Goal: Task Accomplishment & Management: Use online tool/utility

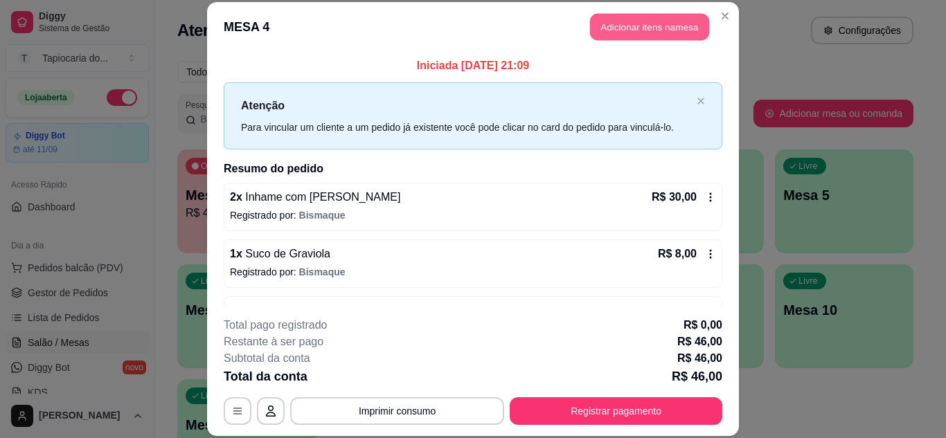
click at [616, 27] on button "Adicionar itens na mesa" at bounding box center [649, 27] width 119 height 27
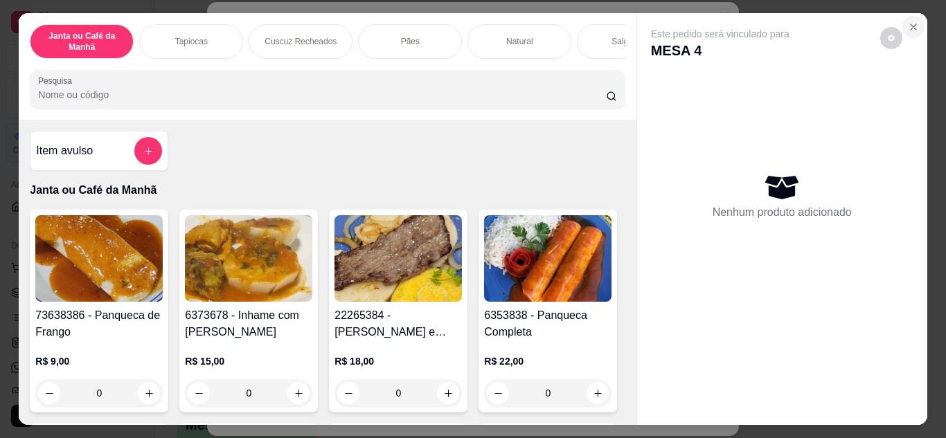
click at [908, 24] on icon "Close" at bounding box center [913, 26] width 11 height 11
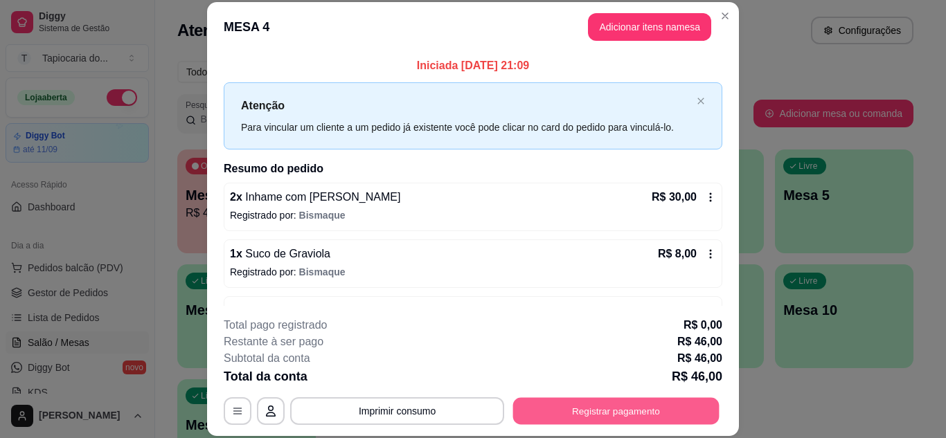
click at [676, 399] on button "Registrar pagamento" at bounding box center [616, 410] width 206 height 27
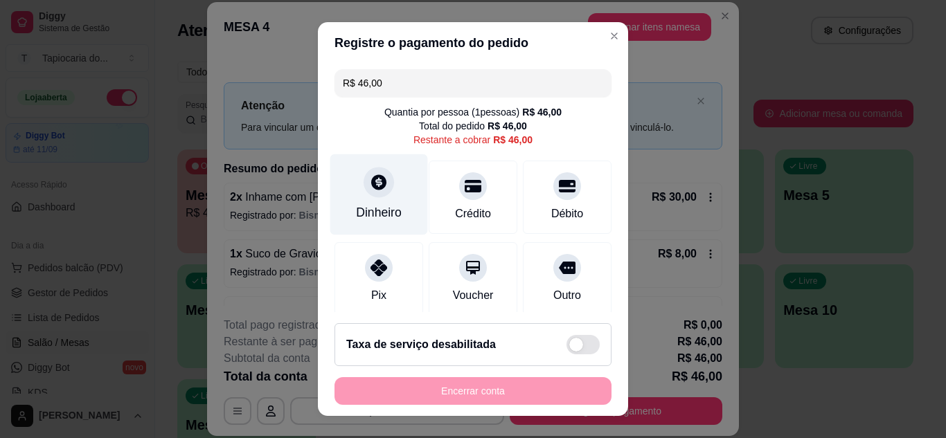
click at [373, 205] on div "Dinheiro" at bounding box center [379, 213] width 46 height 18
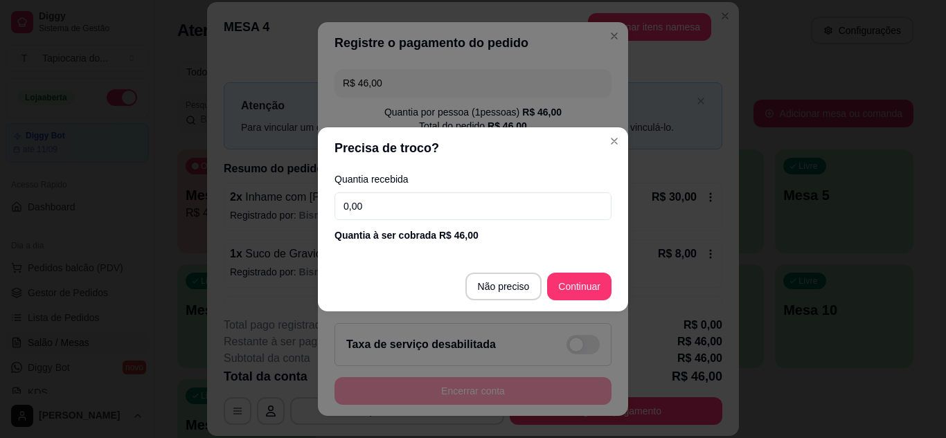
click at [415, 195] on input "0,00" at bounding box center [472, 206] width 277 height 28
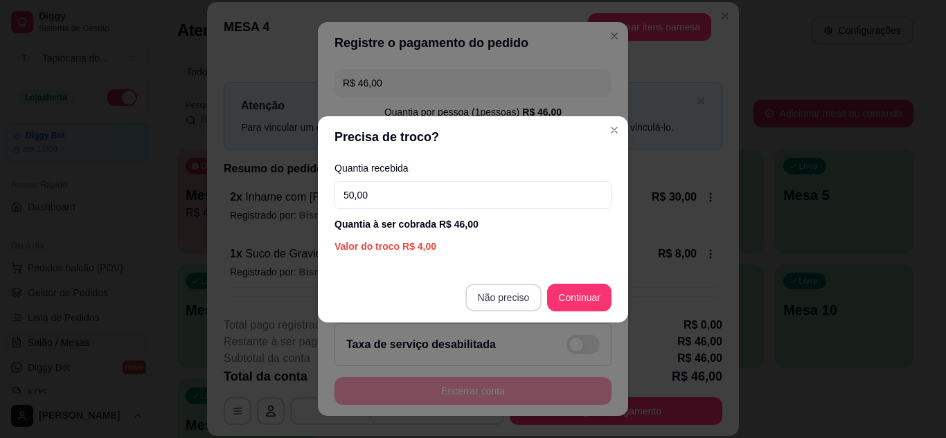
type input "50,00"
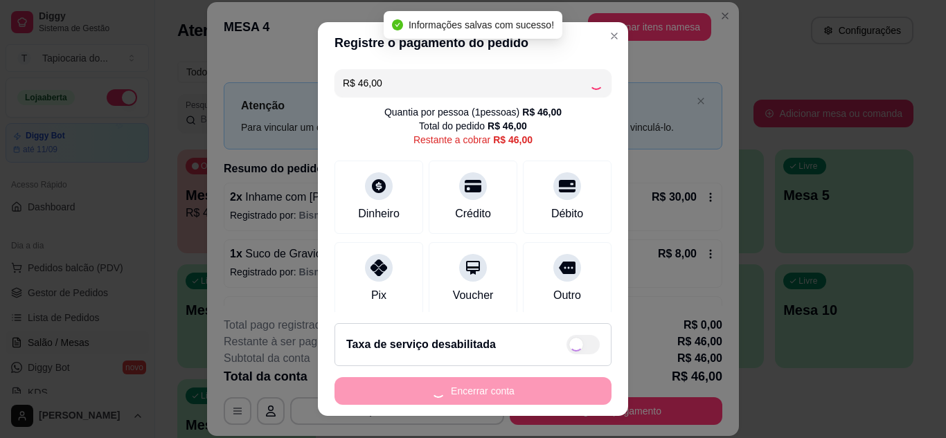
type input "R$ 0,00"
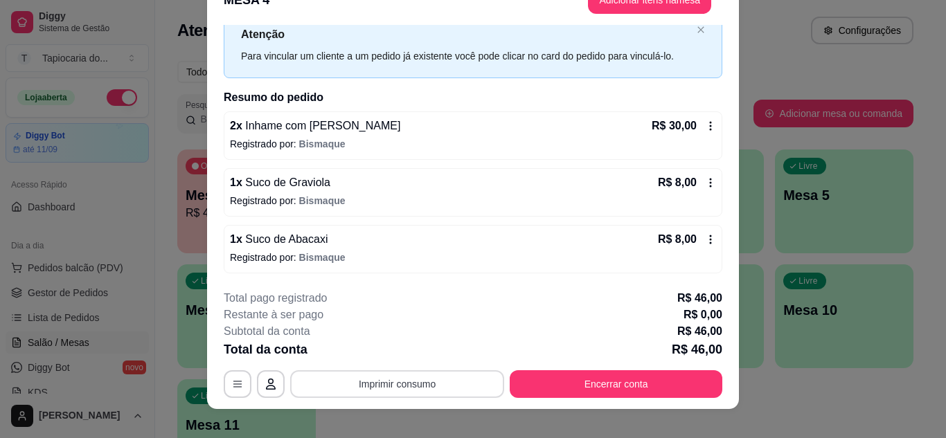
scroll to position [42, 0]
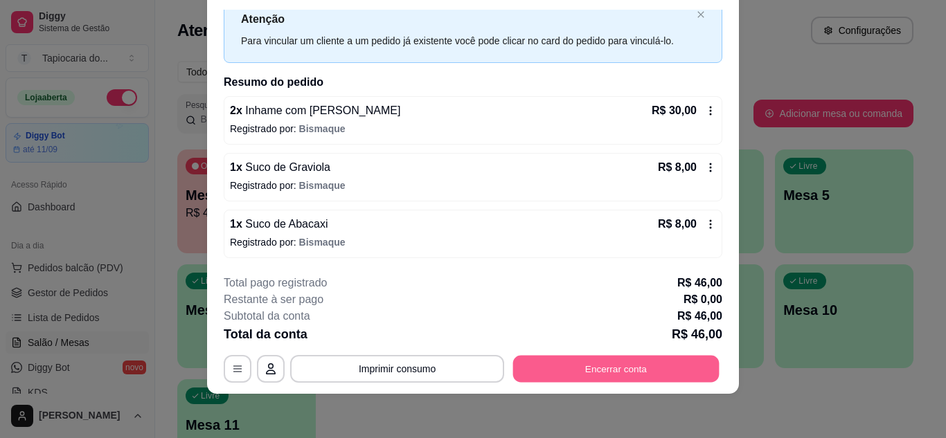
click at [588, 361] on button "Encerrar conta" at bounding box center [616, 368] width 206 height 27
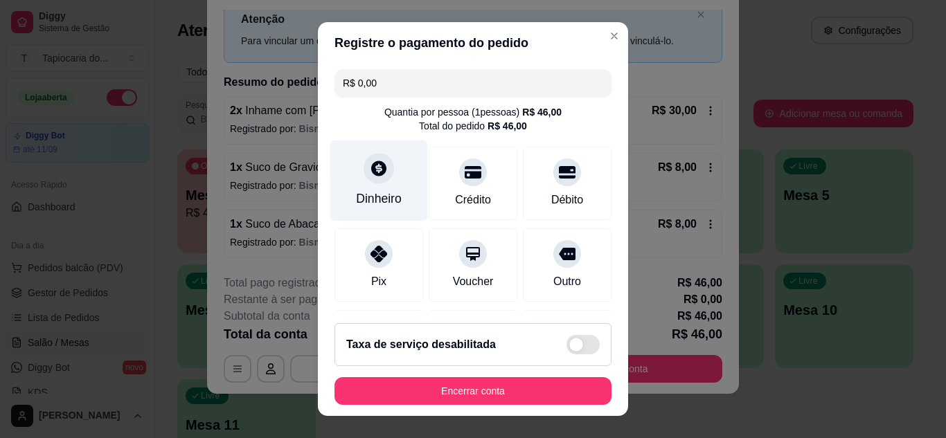
click at [374, 201] on div "Dinheiro" at bounding box center [379, 199] width 46 height 18
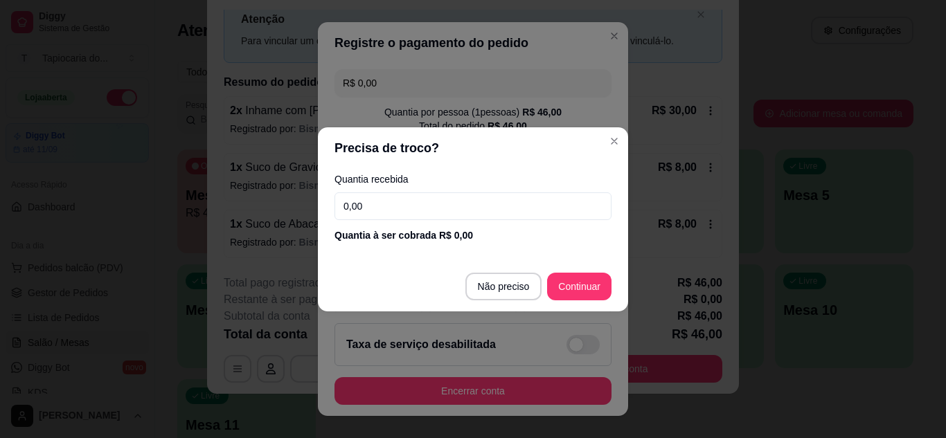
click at [419, 206] on input "0,00" at bounding box center [472, 206] width 277 height 28
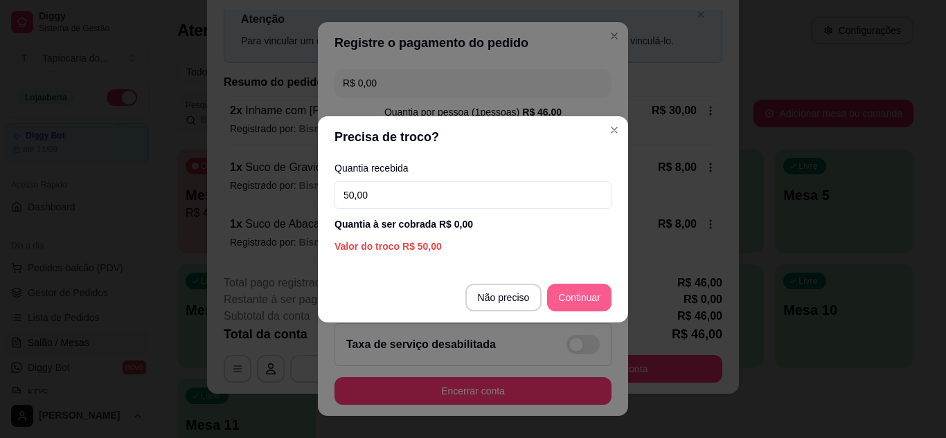
type input "50,00"
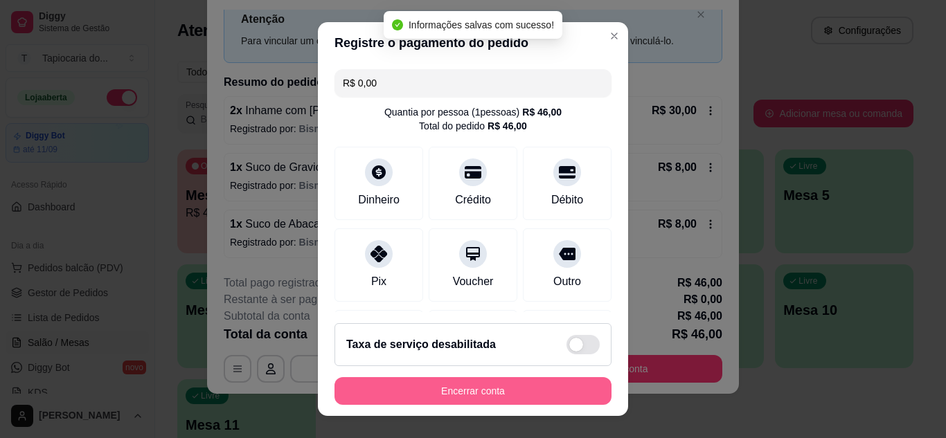
click at [554, 388] on button "Encerrar conta" at bounding box center [472, 391] width 277 height 28
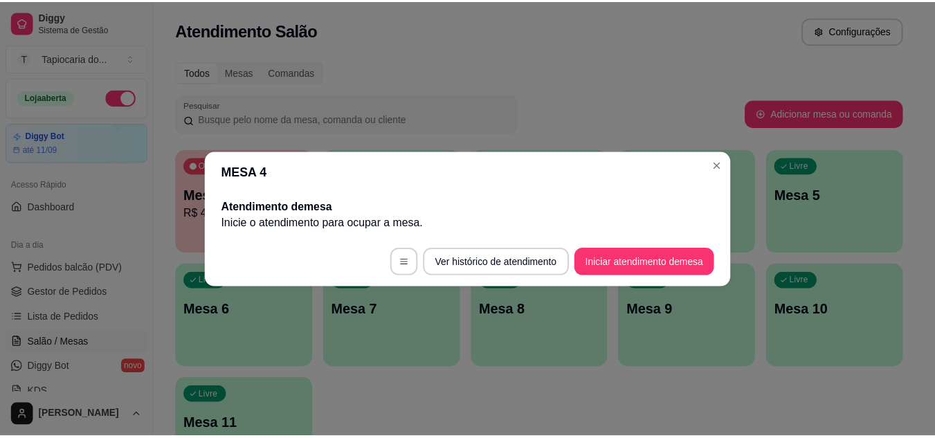
scroll to position [0, 0]
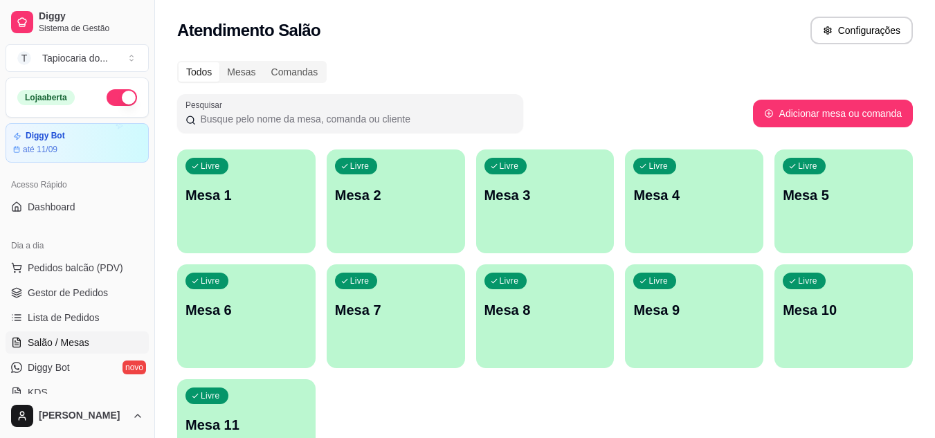
click at [110, 98] on button "button" at bounding box center [122, 97] width 30 height 17
click at [73, 289] on span "Gestor de Pedidos" at bounding box center [68, 293] width 80 height 14
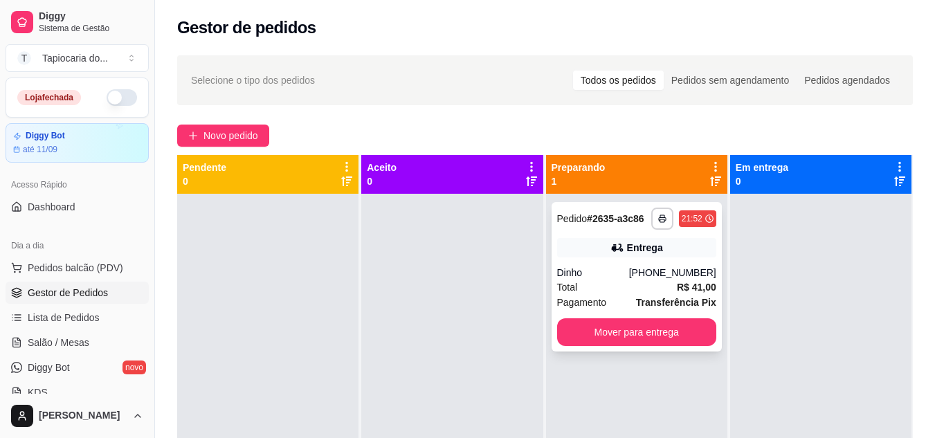
click at [655, 282] on div "Total R$ 41,00" at bounding box center [636, 287] width 159 height 15
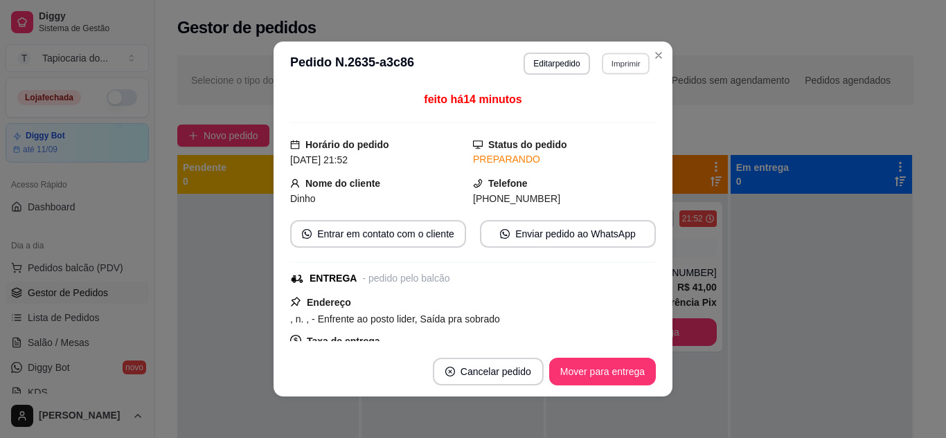
click at [618, 68] on button "Imprimir" at bounding box center [626, 63] width 48 height 21
click at [617, 109] on button "Impressora" at bounding box center [595, 111] width 97 height 21
click at [605, 371] on button "Mover para entrega" at bounding box center [602, 372] width 107 height 28
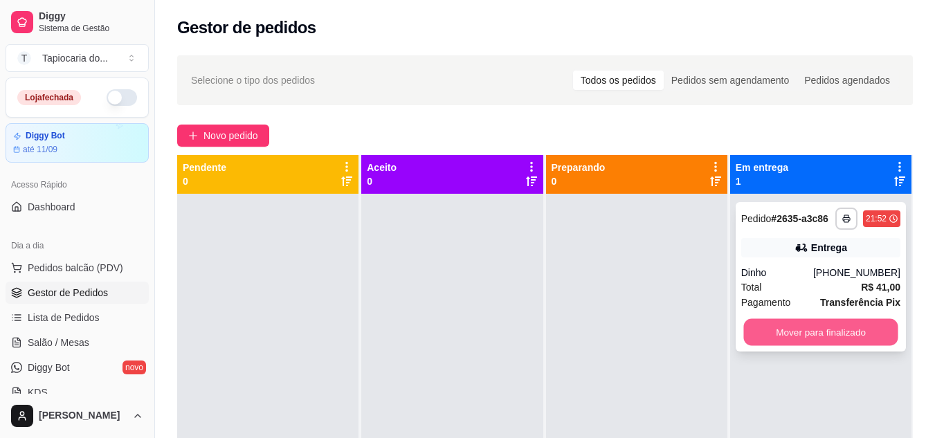
click at [799, 326] on button "Mover para finalizado" at bounding box center [820, 332] width 154 height 27
